Goal: Transaction & Acquisition: Obtain resource

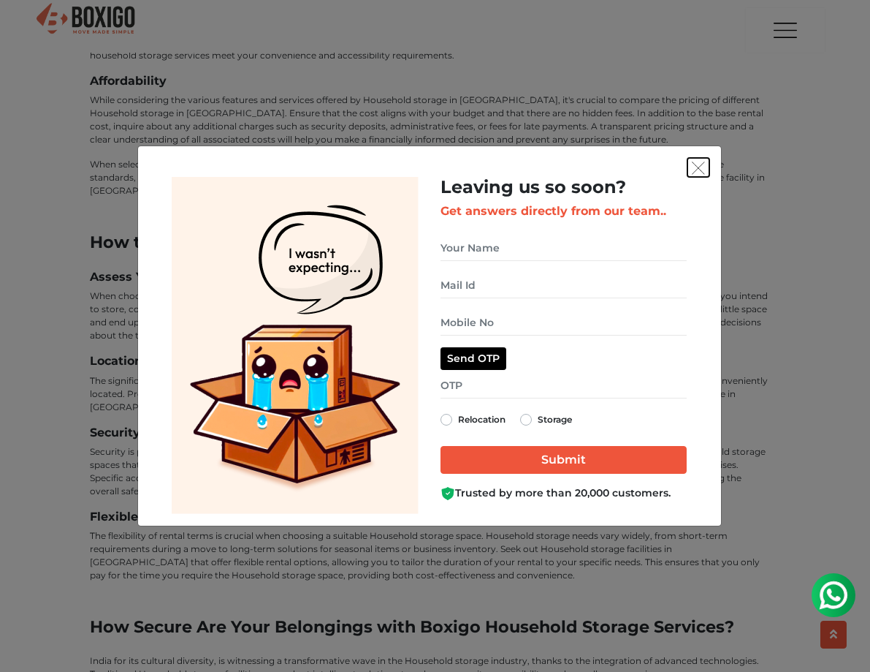
click at [705, 159] on button "get free quote dialog" at bounding box center [699, 167] width 22 height 19
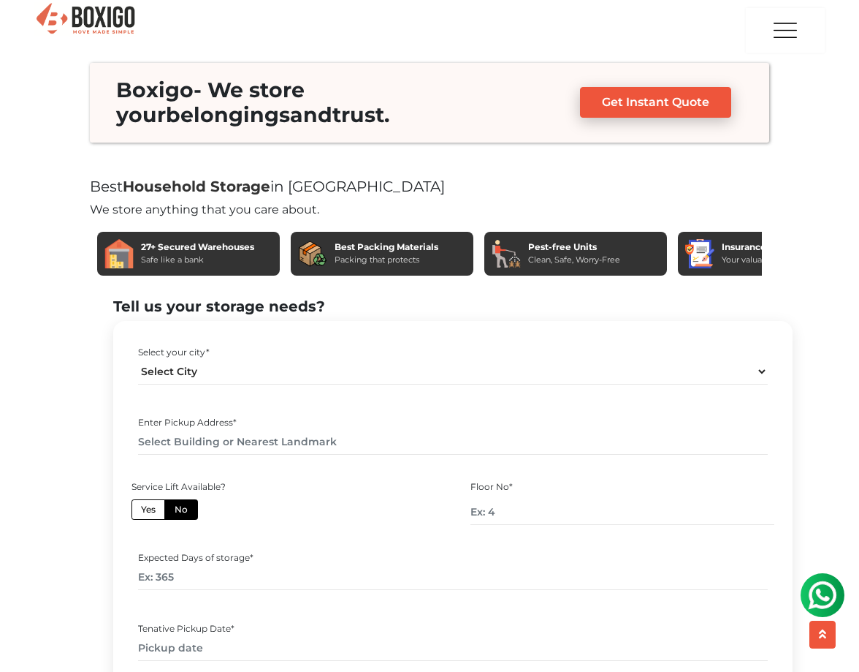
scroll to position [5660, 0]
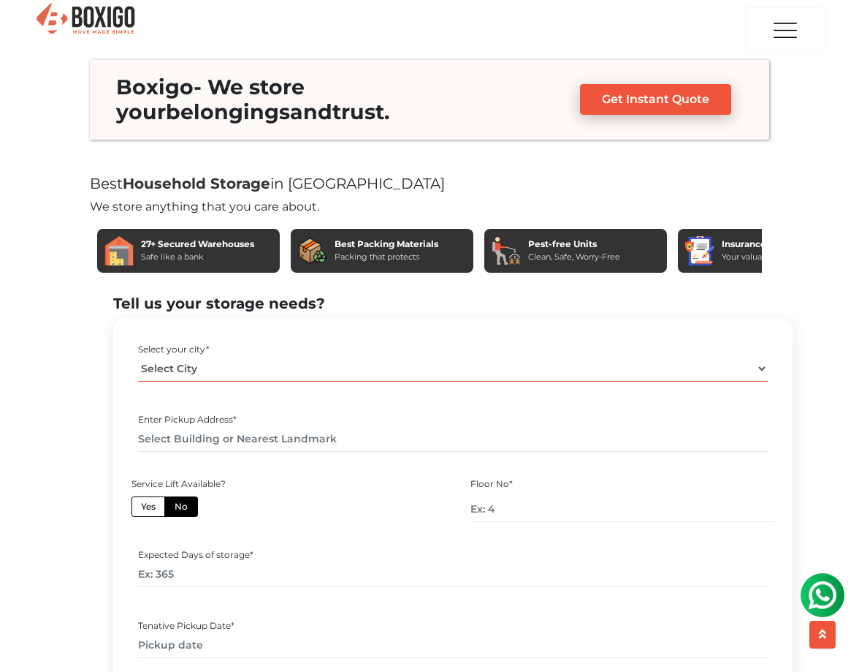
click at [253, 356] on select "Select City [GEOGRAPHIC_DATA] [GEOGRAPHIC_DATA] [GEOGRAPHIC_DATA] [GEOGRAPHIC_D…" at bounding box center [453, 369] width 630 height 26
select select "[GEOGRAPHIC_DATA]"
click at [138, 356] on select "Select City [GEOGRAPHIC_DATA] [GEOGRAPHIC_DATA] [GEOGRAPHIC_DATA] [GEOGRAPHIC_D…" at bounding box center [453, 369] width 630 height 26
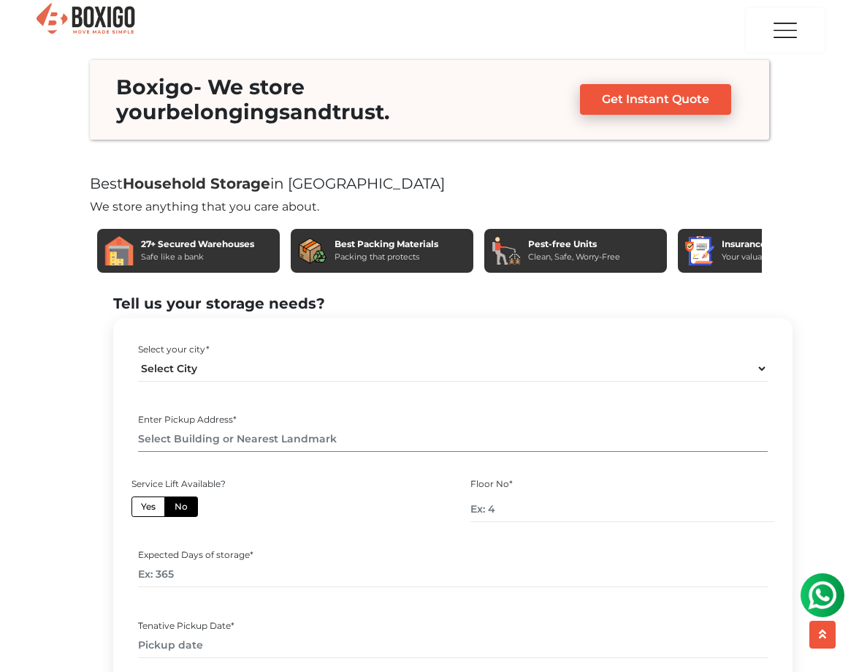
click at [271, 426] on input "text" at bounding box center [453, 439] width 630 height 26
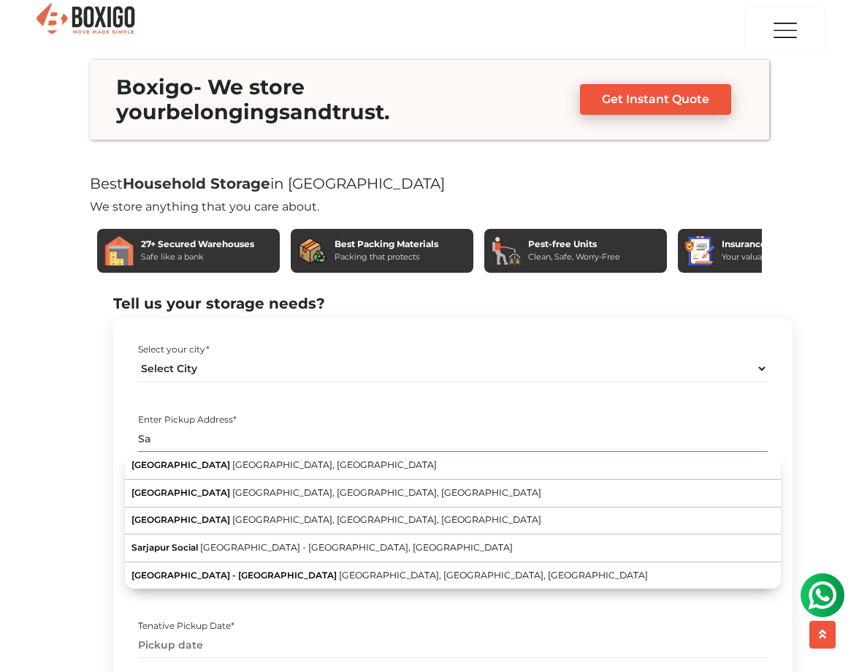
type input "S"
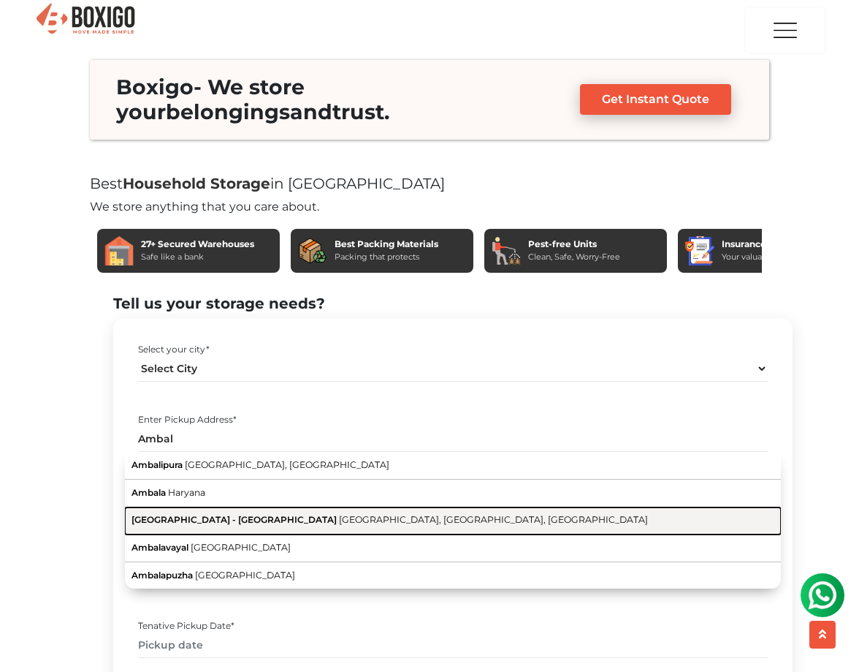
click at [339, 514] on span "[GEOGRAPHIC_DATA], [GEOGRAPHIC_DATA], [GEOGRAPHIC_DATA]" at bounding box center [493, 519] width 309 height 11
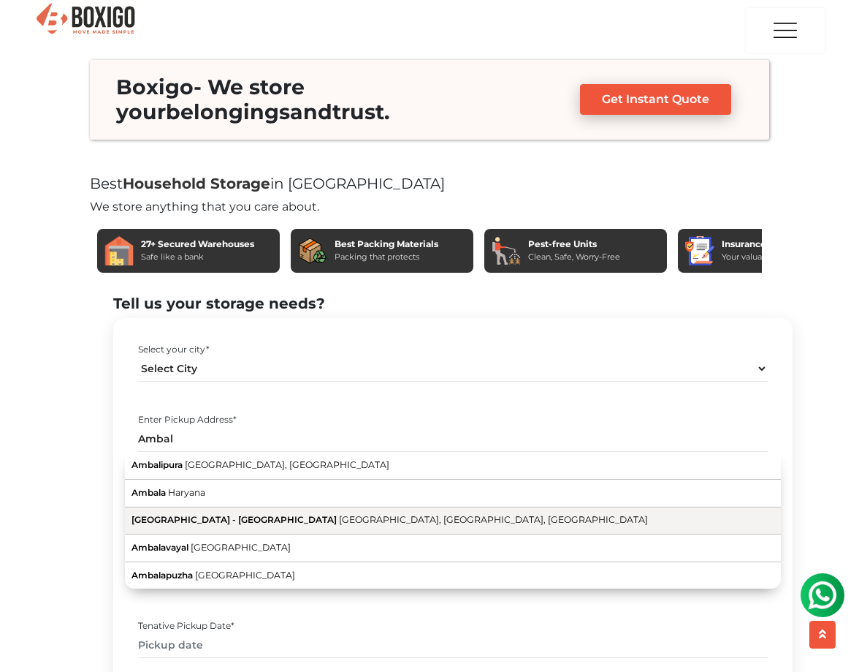
type input "[GEOGRAPHIC_DATA] - [GEOGRAPHIC_DATA], [GEOGRAPHIC_DATA], [GEOGRAPHIC_DATA], [G…"
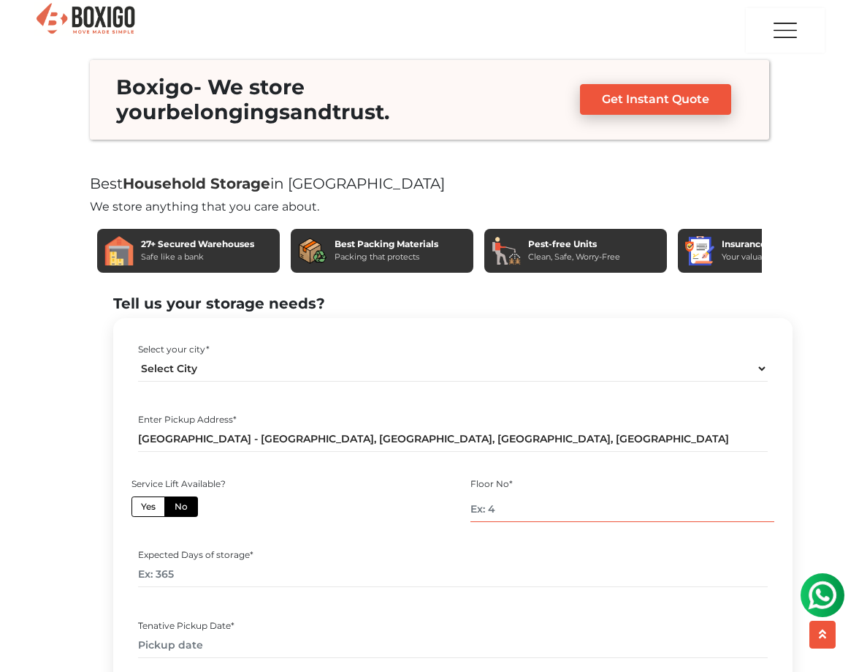
click at [498, 496] on input "number" at bounding box center [623, 509] width 305 height 26
type input "2"
click at [251, 561] on input "number" at bounding box center [453, 574] width 630 height 26
type input "120"
click at [229, 632] on input "text" at bounding box center [453, 645] width 630 height 26
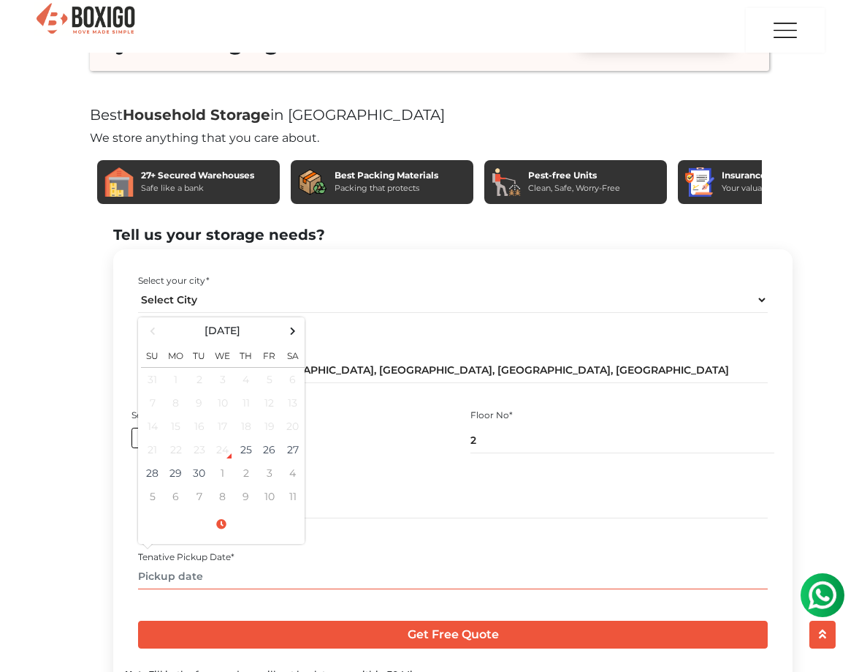
scroll to position [5746, 0]
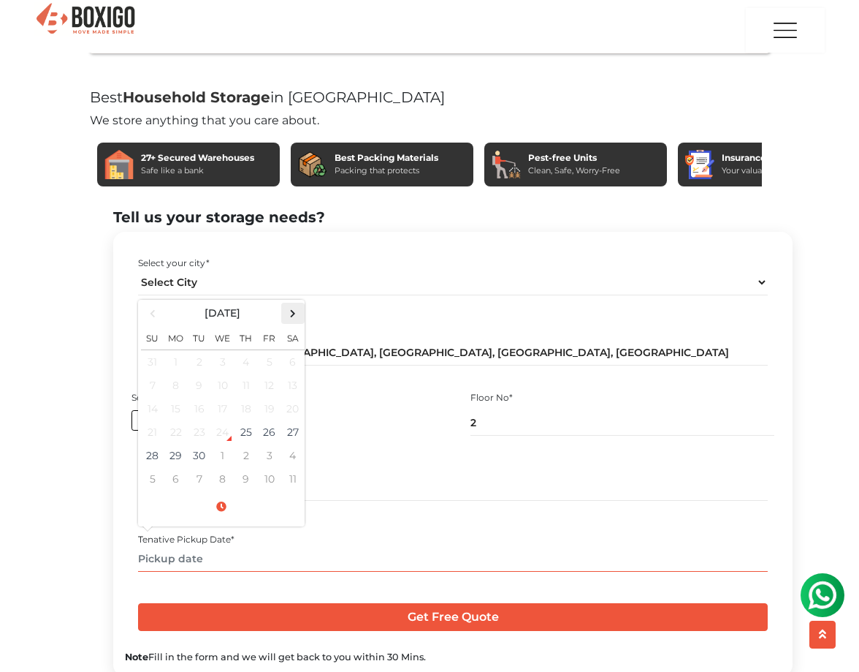
click at [295, 303] on span at bounding box center [293, 313] width 20 height 20
click at [262, 373] on td "10" at bounding box center [269, 384] width 23 height 23
type input "[DATE] 12:00 AM"
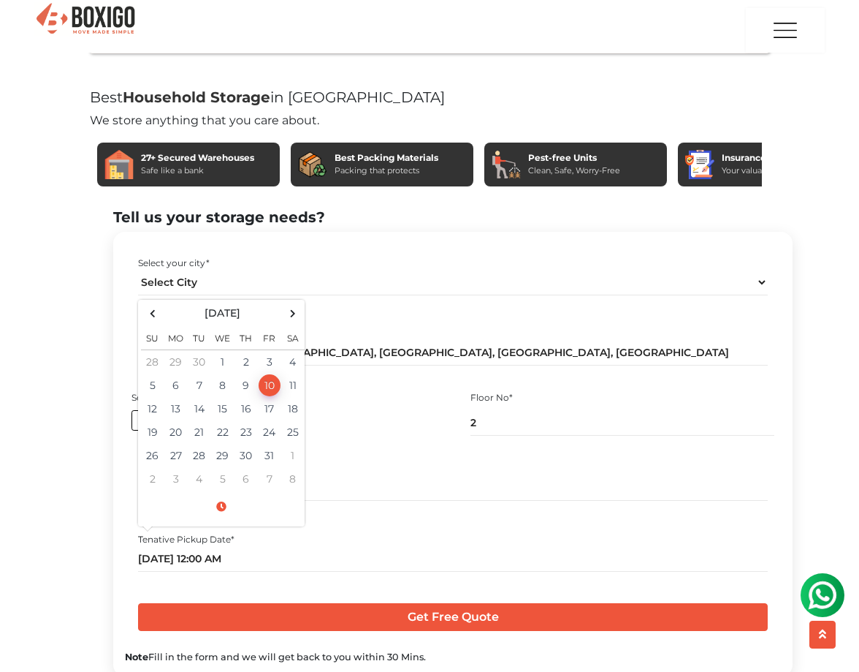
click at [505, 650] on div "Note Fill in the form and we will get back to you within 30 Mins." at bounding box center [453, 657] width 656 height 14
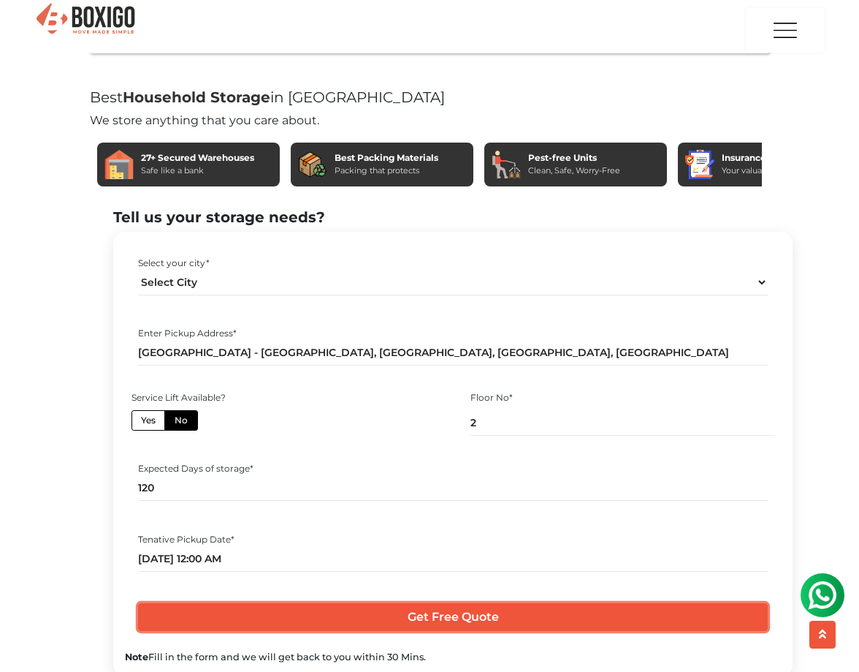
click at [447, 603] on input "Get Free Quote" at bounding box center [453, 617] width 630 height 28
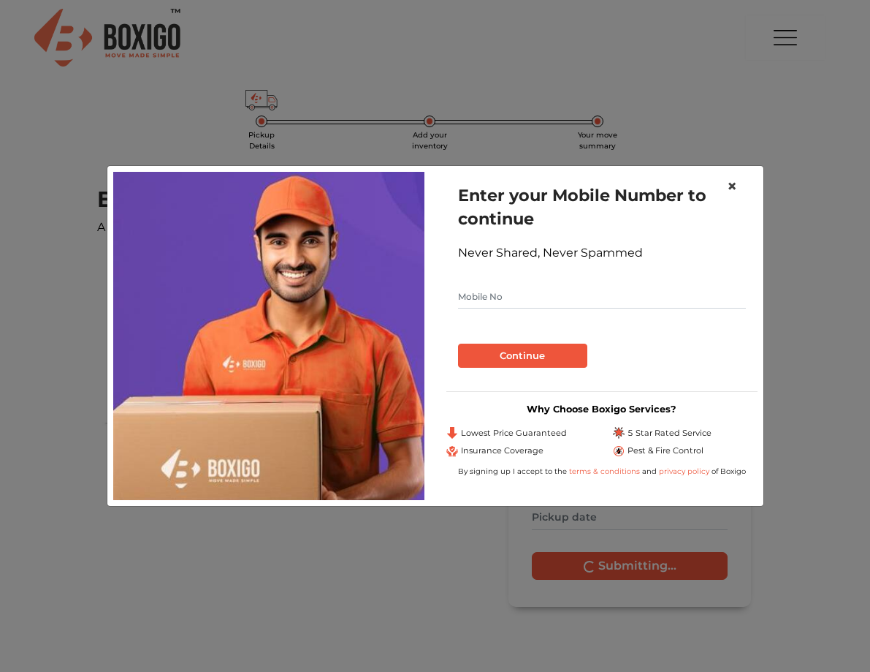
click at [734, 186] on span "×" at bounding box center [732, 185] width 10 height 21
